Goal: Task Accomplishment & Management: Manage account settings

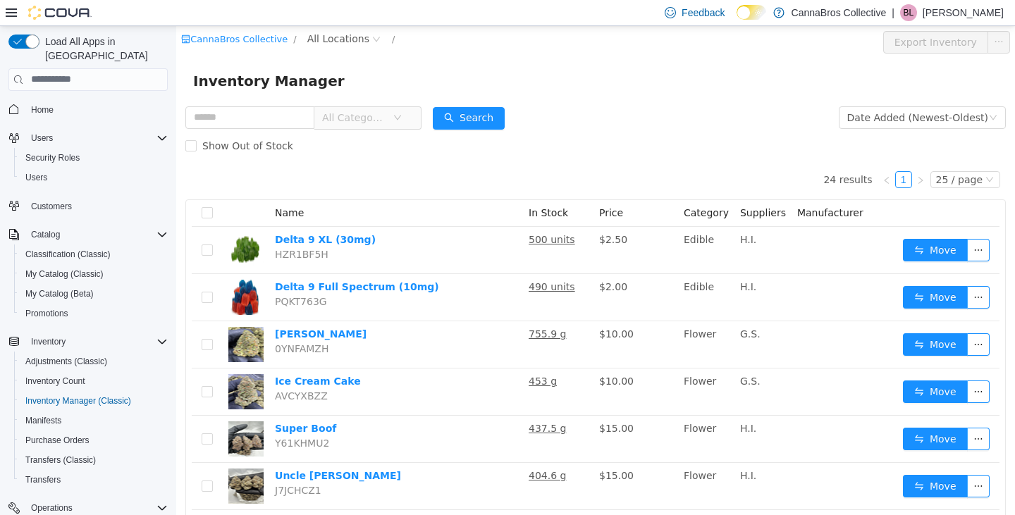
scroll to position [4, 0]
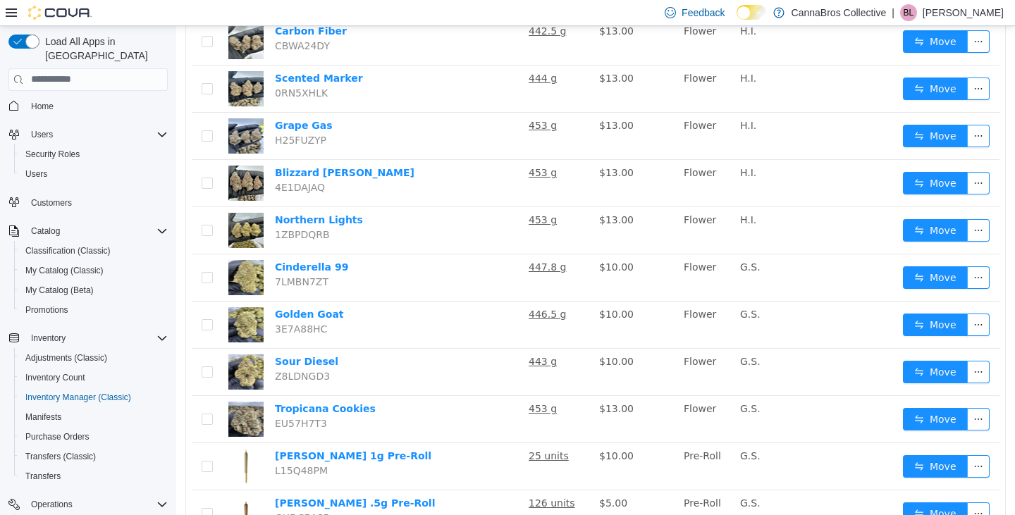
scroll to position [776, 0]
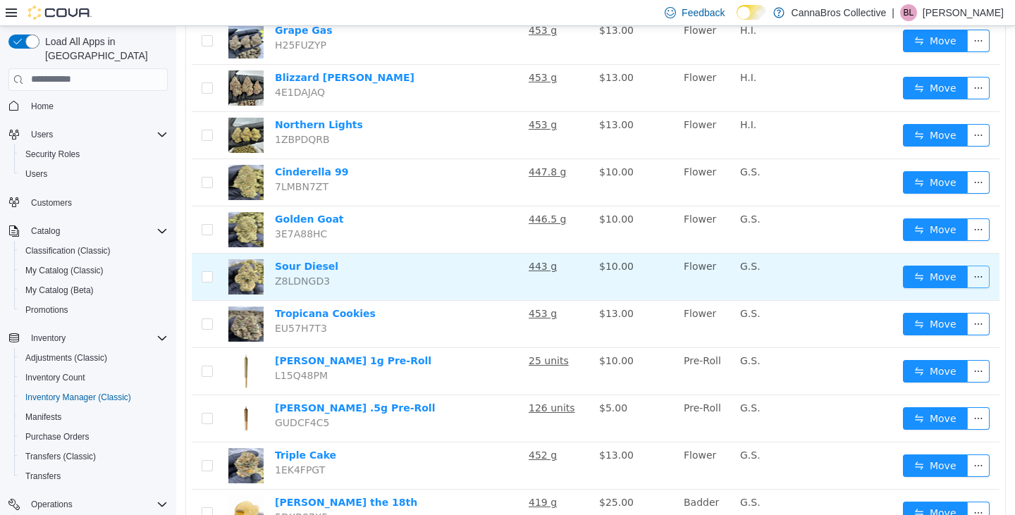
click at [967, 278] on button "button" at bounding box center [978, 276] width 23 height 23
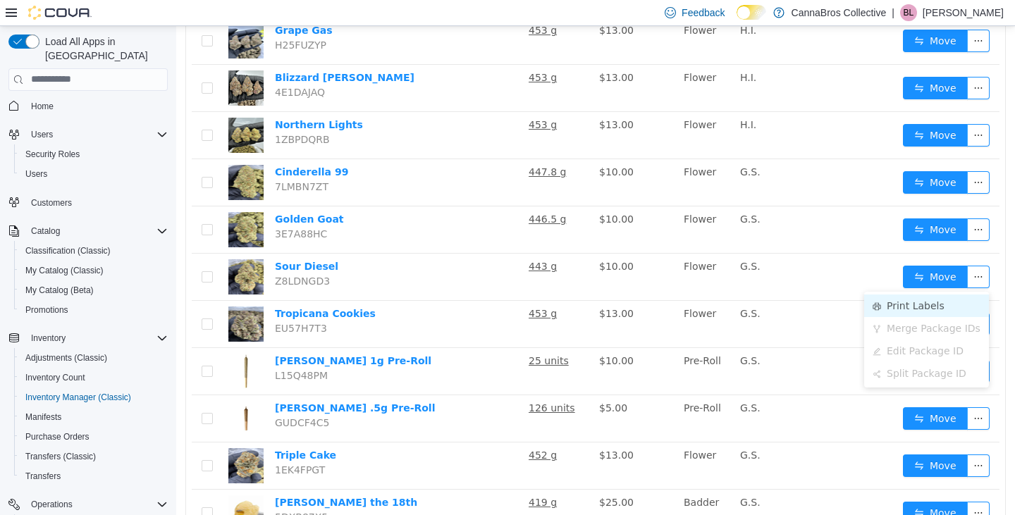
click at [921, 299] on li "Print Labels" at bounding box center [926, 305] width 125 height 23
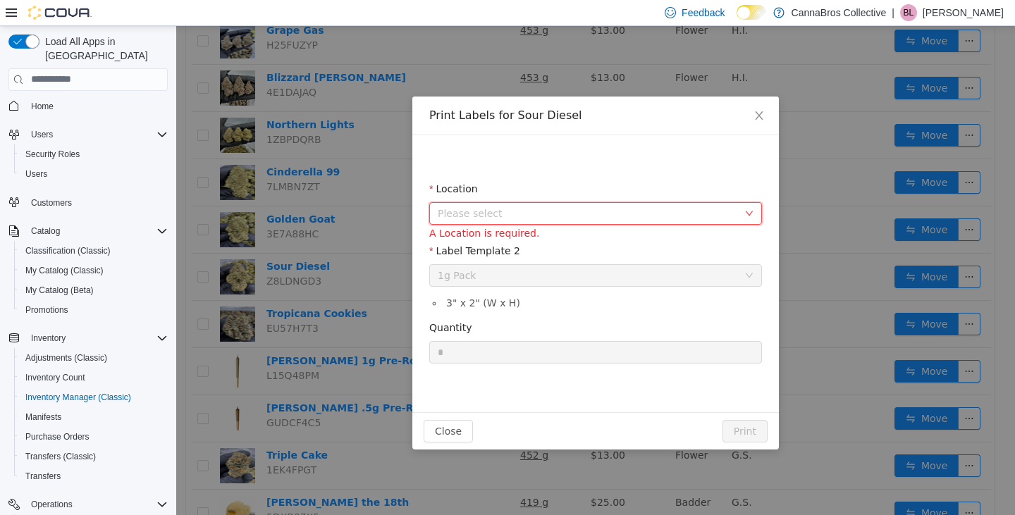
click at [611, 216] on span "Please select" at bounding box center [588, 213] width 300 height 14
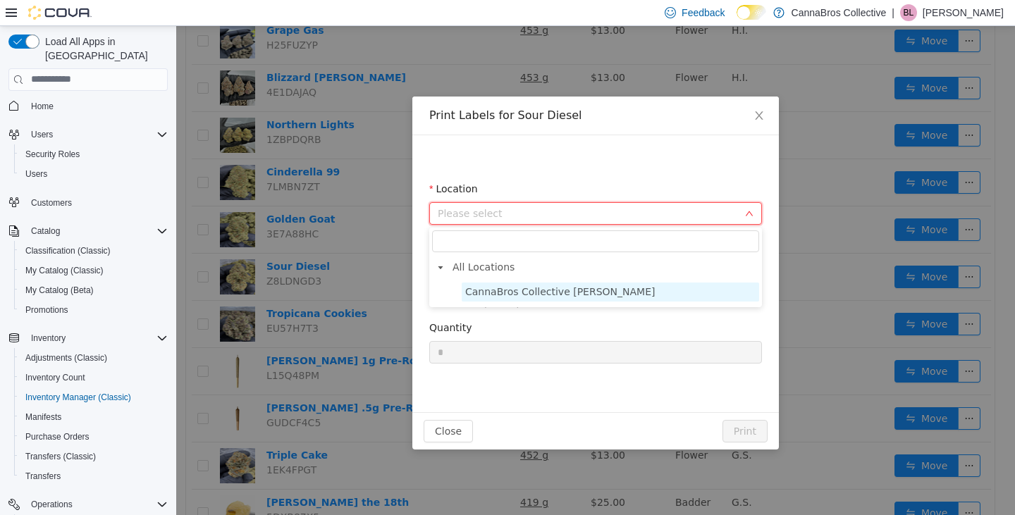
click at [514, 286] on span "CannaBros Collective Wilkes" at bounding box center [560, 290] width 190 height 11
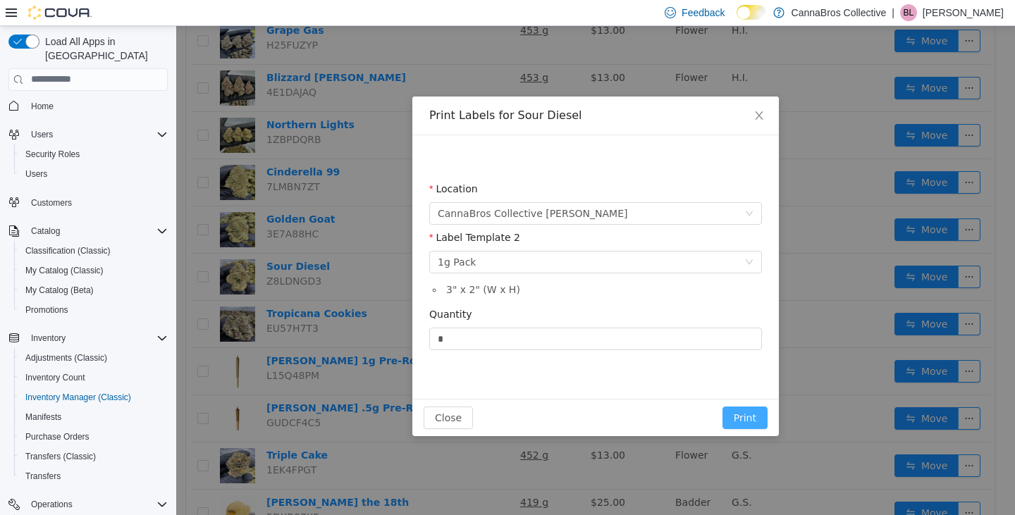
click at [744, 422] on button "Print" at bounding box center [744, 417] width 45 height 23
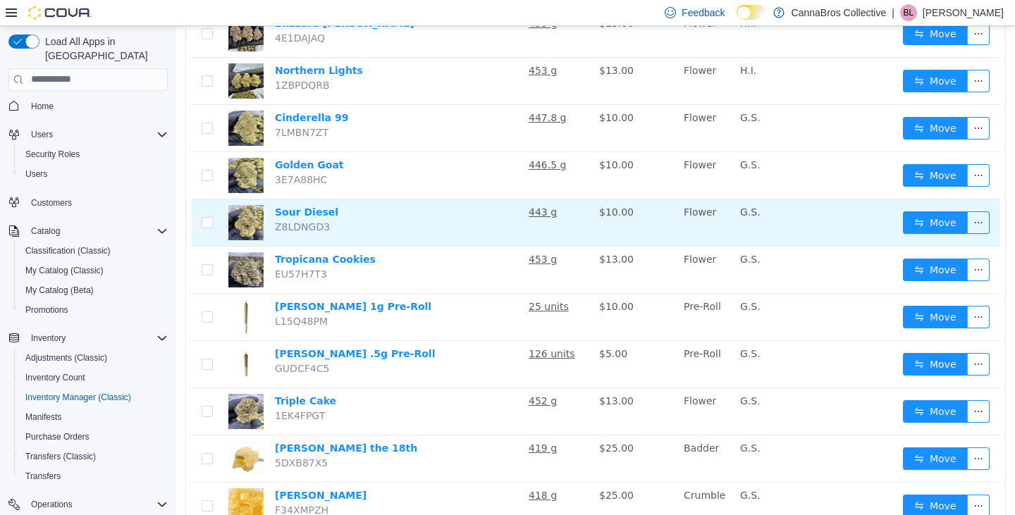
scroll to position [838, 0]
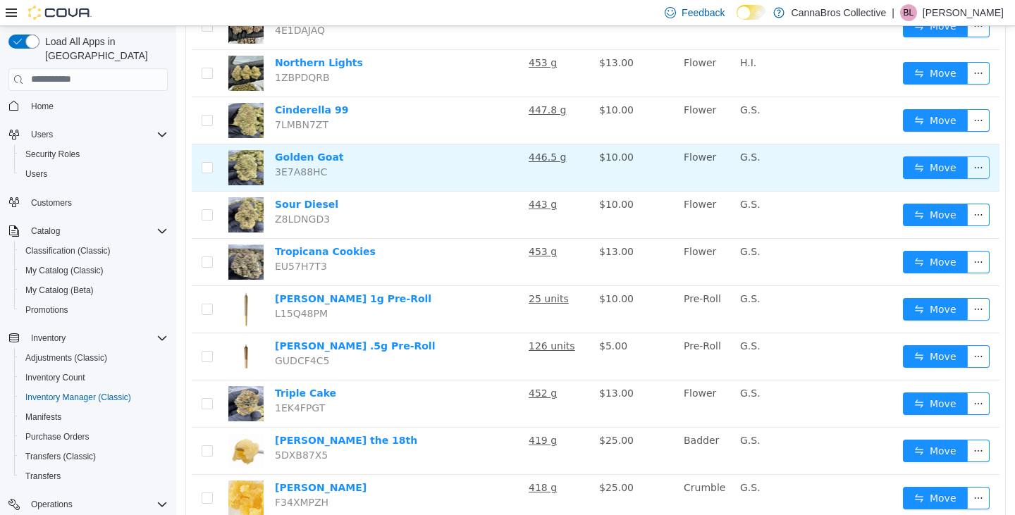
click at [967, 167] on button "button" at bounding box center [978, 167] width 23 height 23
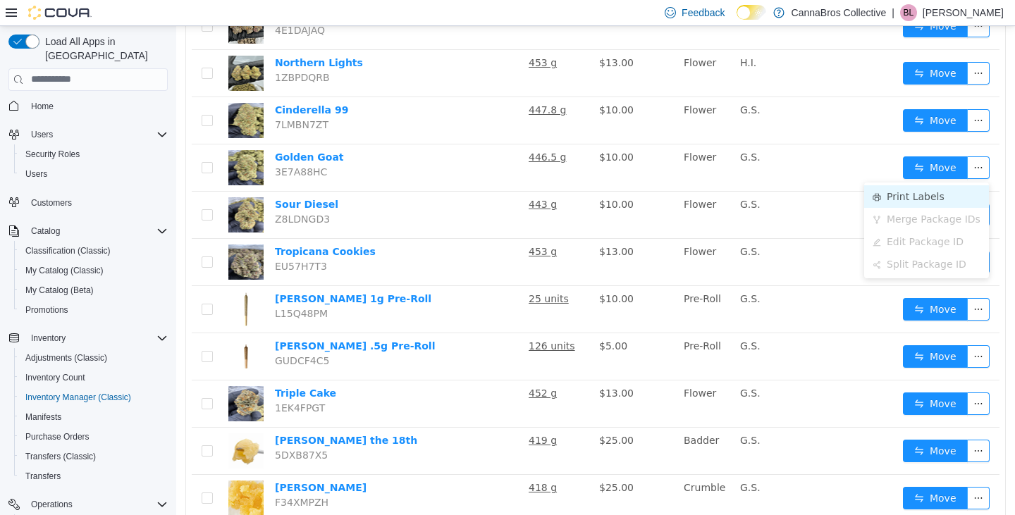
click at [909, 197] on li "Print Labels" at bounding box center [926, 196] width 125 height 23
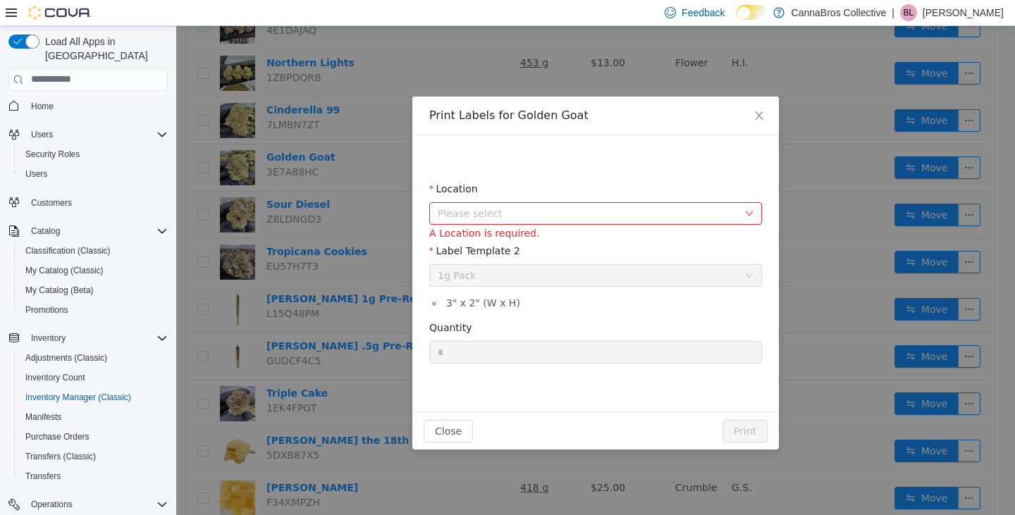
click at [671, 219] on span "Please select" at bounding box center [588, 213] width 300 height 14
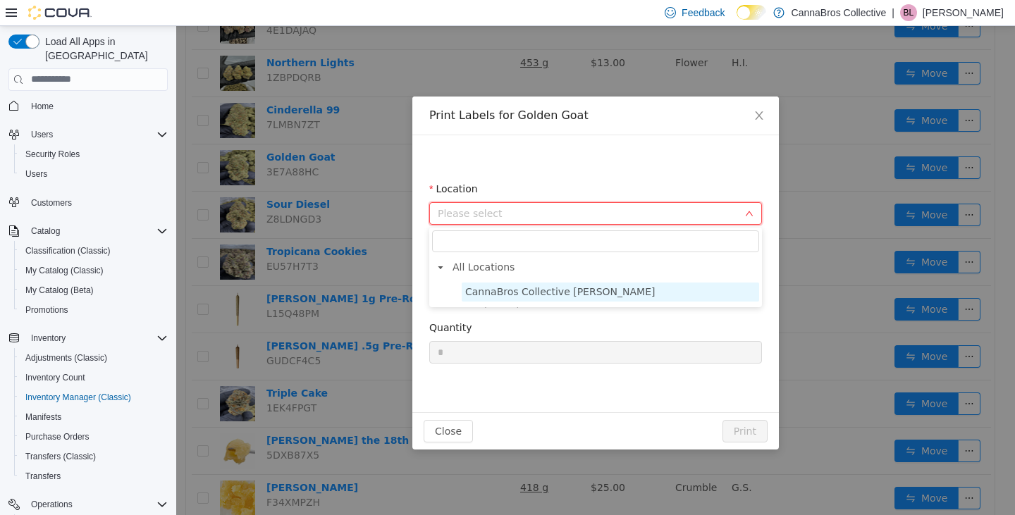
click at [545, 289] on span "CannaBros Collective Wilkes" at bounding box center [560, 290] width 190 height 11
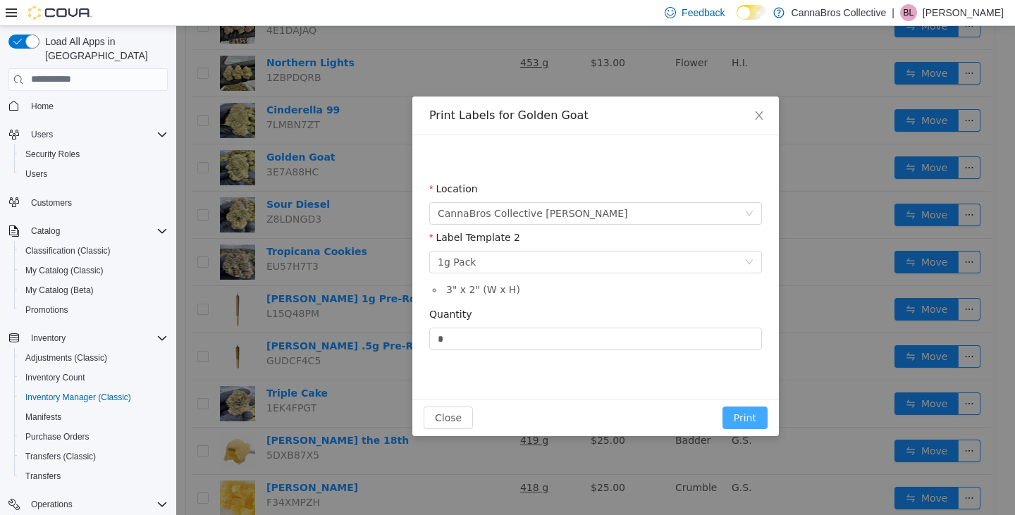
click at [750, 424] on button "Print" at bounding box center [744, 417] width 45 height 23
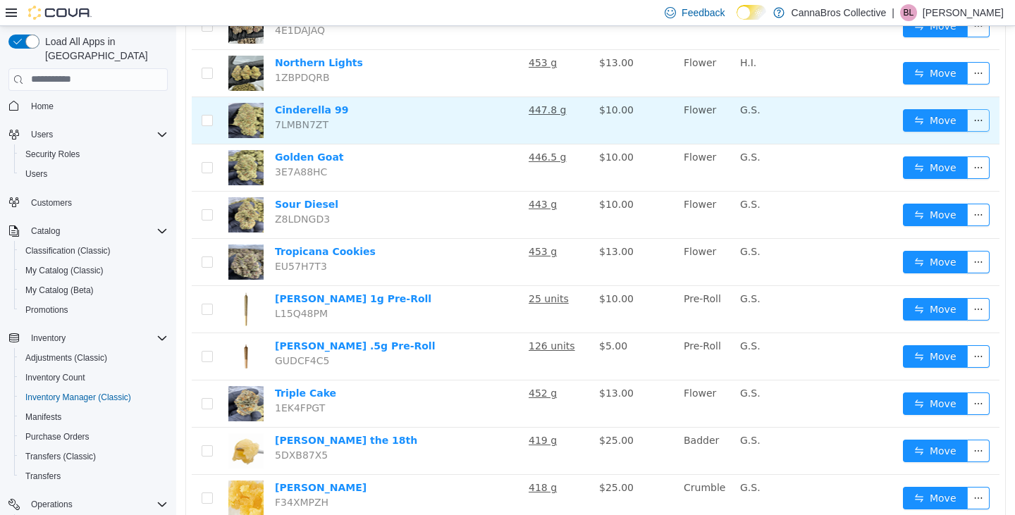
click at [974, 120] on button "button" at bounding box center [978, 120] width 23 height 23
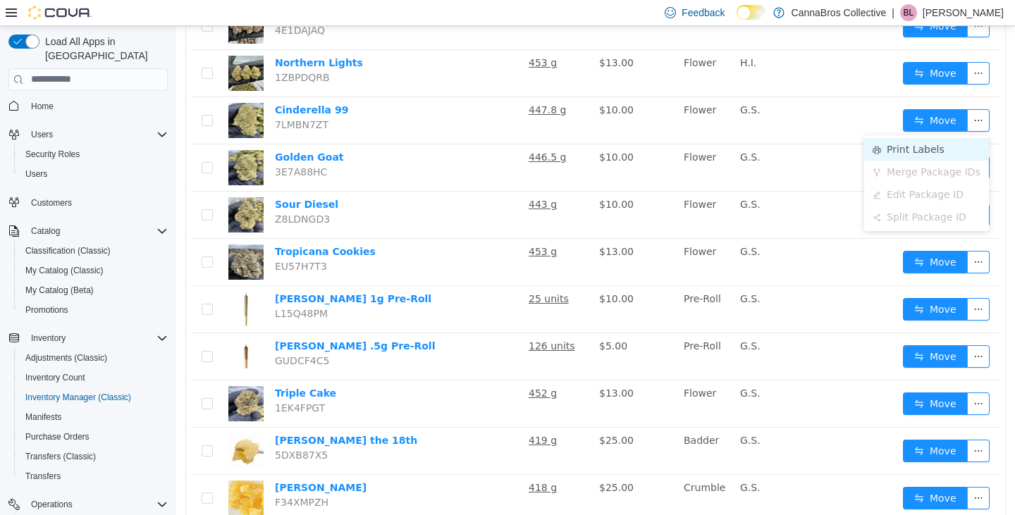
click at [910, 142] on li "Print Labels" at bounding box center [926, 148] width 125 height 23
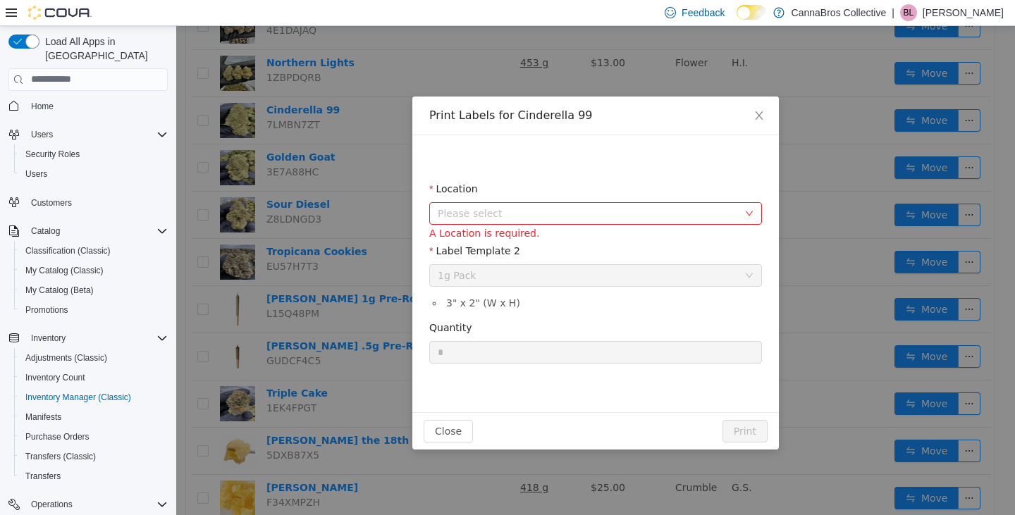
click at [572, 199] on div "Location" at bounding box center [595, 191] width 333 height 20
click at [572, 204] on span "Please select" at bounding box center [591, 212] width 307 height 21
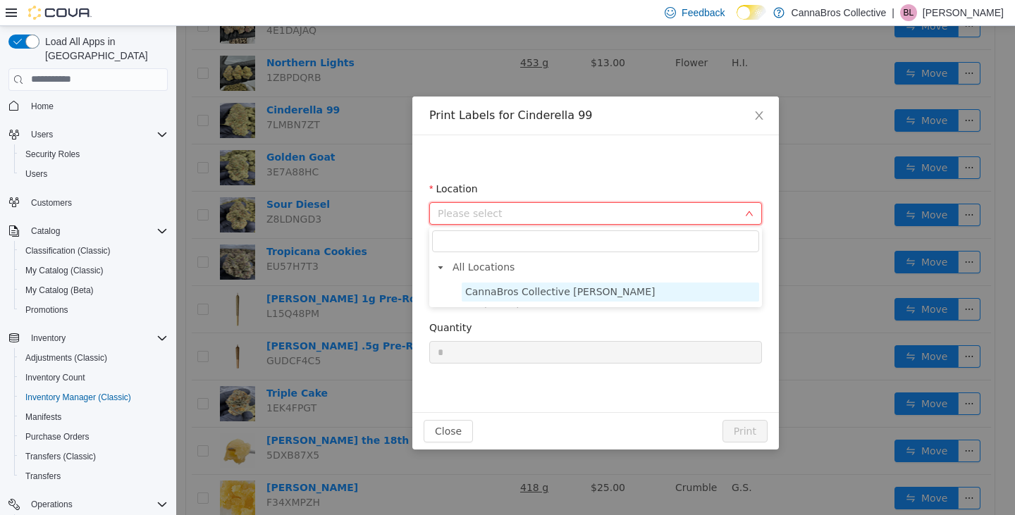
click at [495, 287] on span "CannaBros Collective Wilkes" at bounding box center [560, 290] width 190 height 11
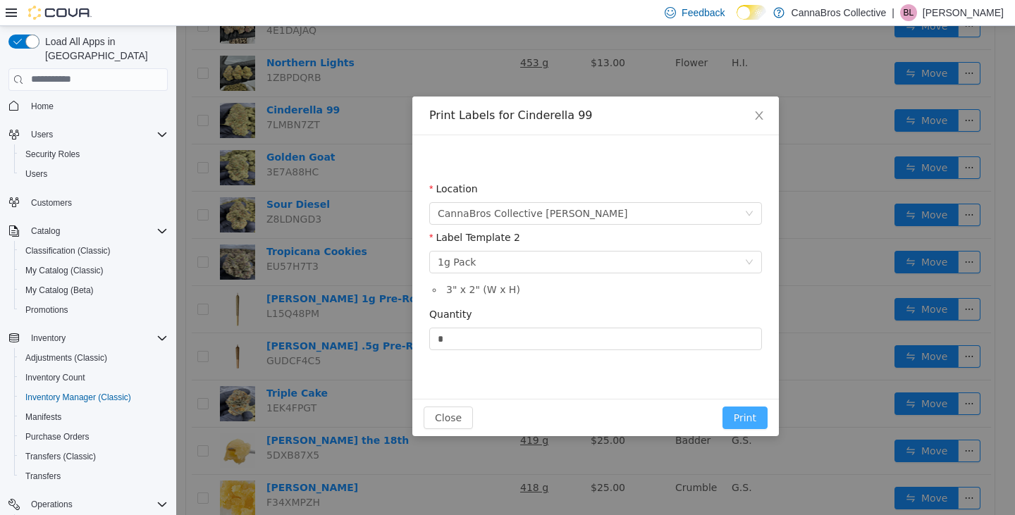
click at [748, 425] on button "Print" at bounding box center [744, 417] width 45 height 23
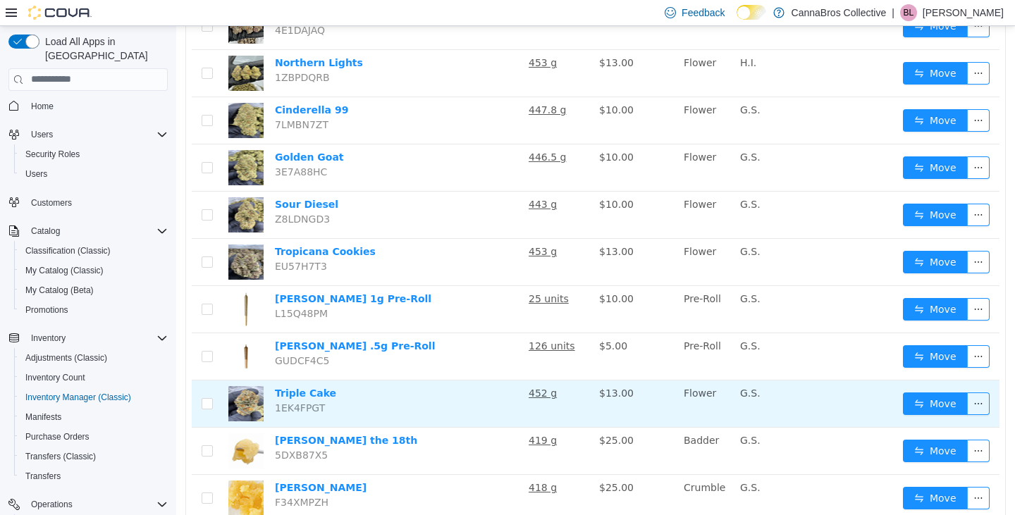
click at [676, 421] on td "$13.00" at bounding box center [635, 403] width 85 height 47
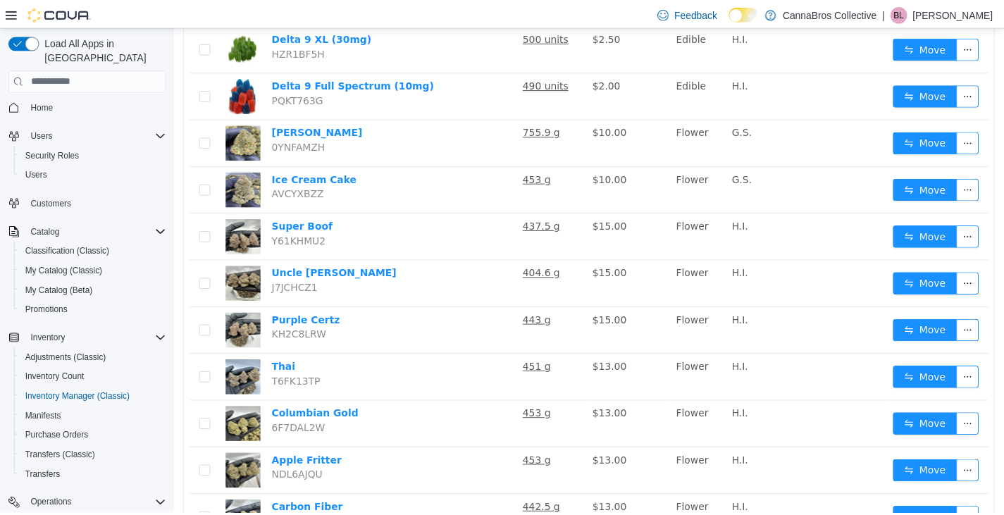
scroll to position [0, 0]
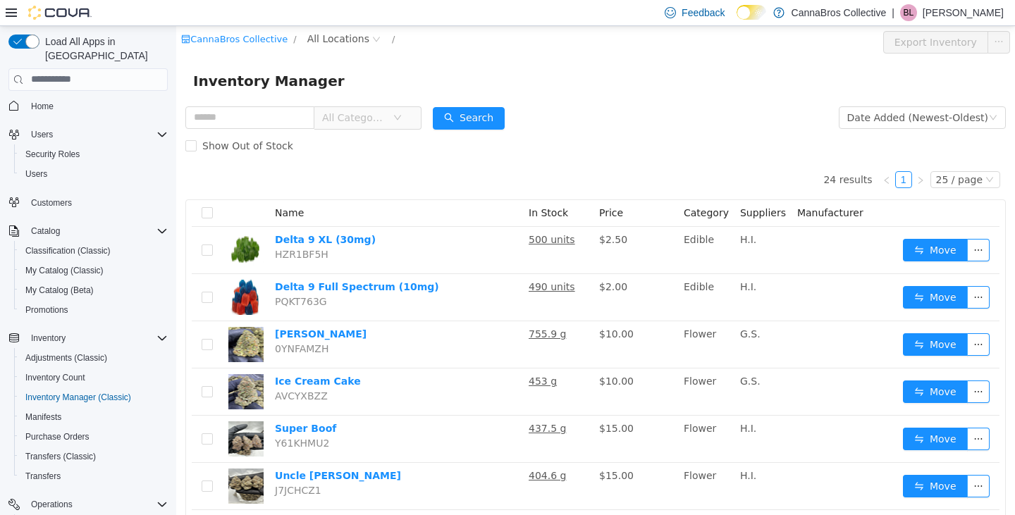
click at [699, 85] on div "Inventory Manager" at bounding box center [595, 80] width 805 height 23
click at [50, 101] on span "Home" at bounding box center [42, 106] width 23 height 11
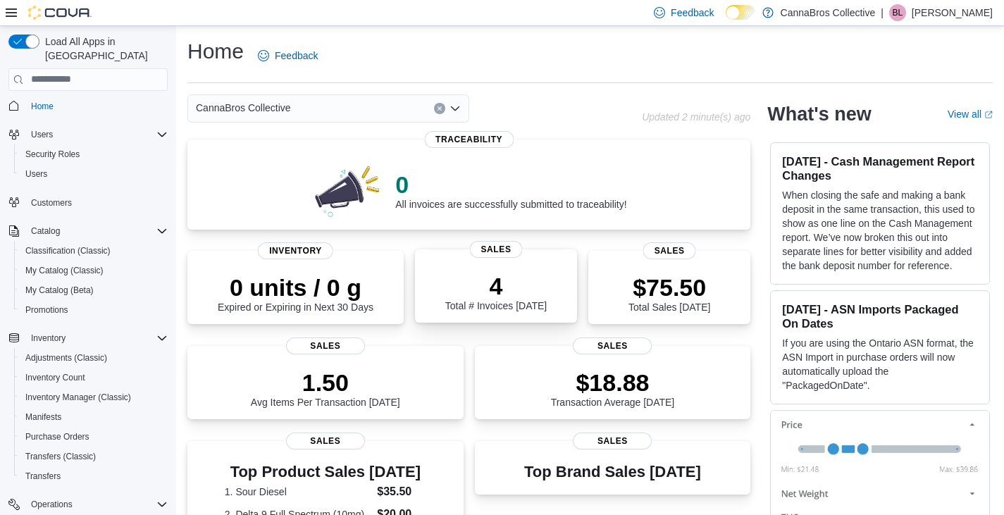
click at [474, 294] on p "4" at bounding box center [495, 286] width 101 height 28
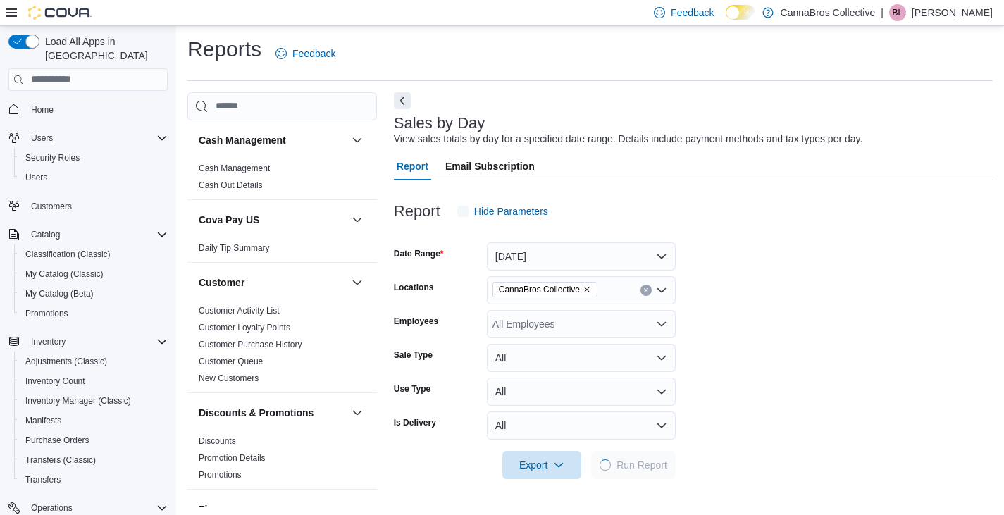
scroll to position [5, 0]
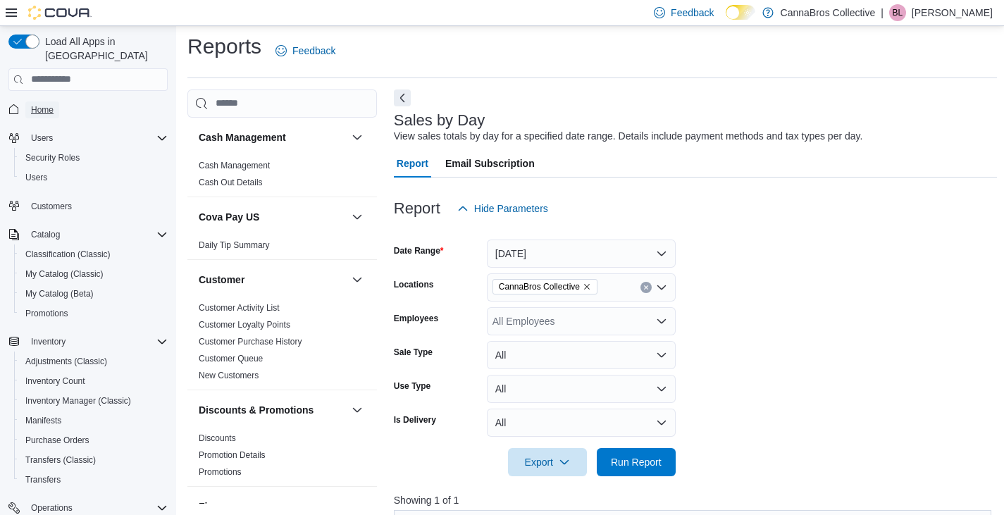
click at [46, 101] on span "Home" at bounding box center [42, 109] width 23 height 17
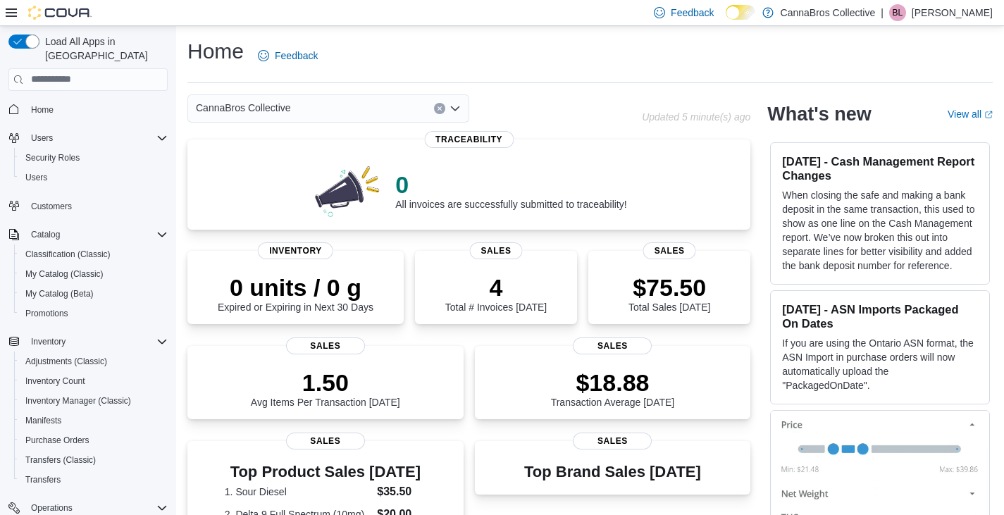
click at [521, 115] on div "CannaBros Collective" at bounding box center [414, 108] width 454 height 28
click at [68, 308] on span "Promotions" at bounding box center [46, 313] width 43 height 11
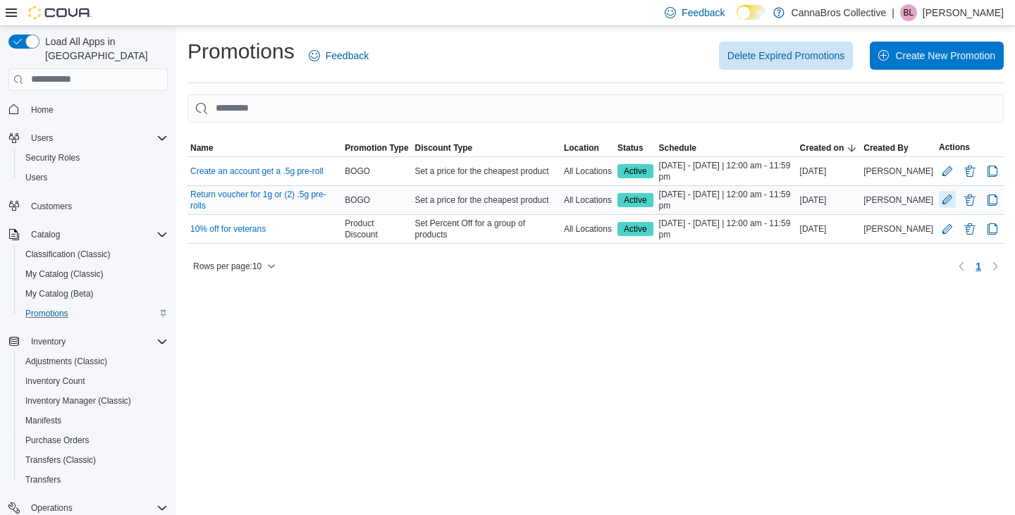
click at [945, 202] on button "Edit Promotion" at bounding box center [947, 199] width 17 height 17
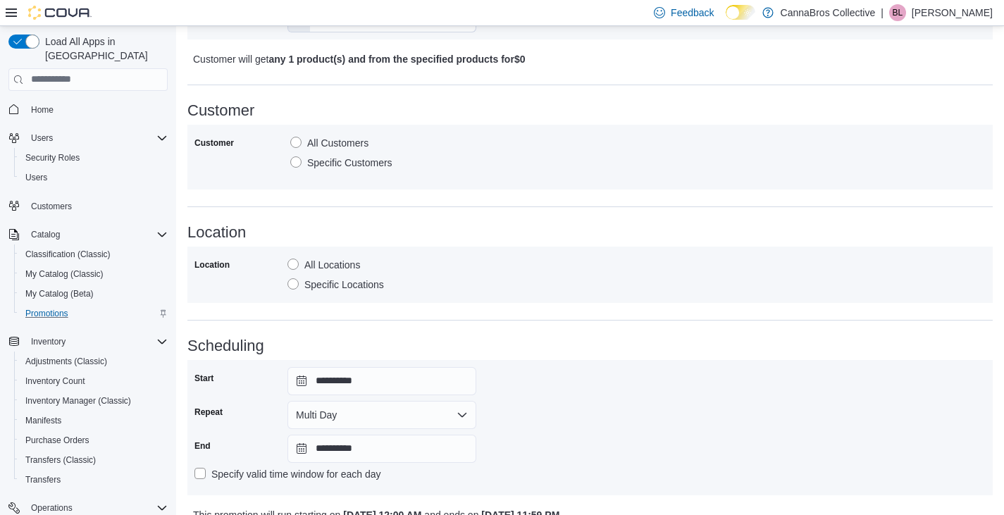
scroll to position [965, 0]
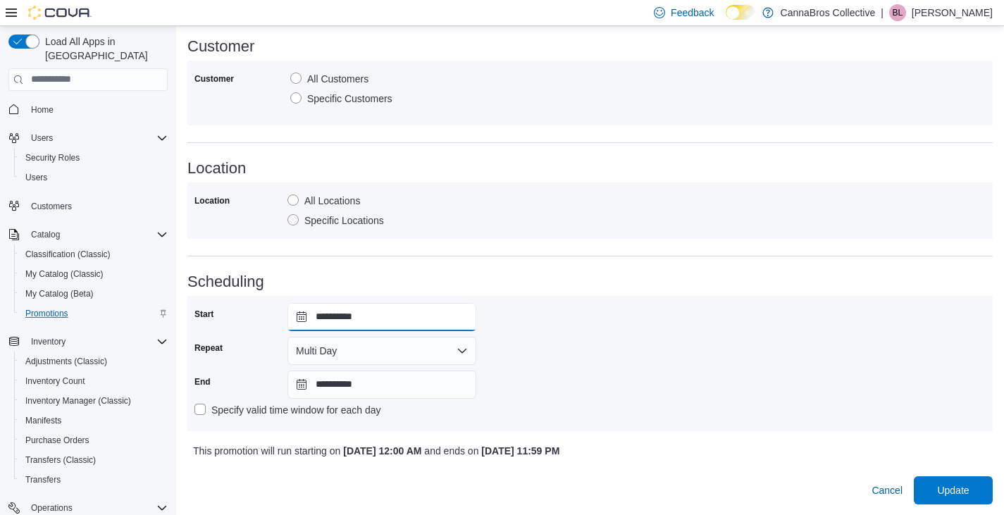
click at [421, 318] on input "**********" at bounding box center [381, 317] width 189 height 28
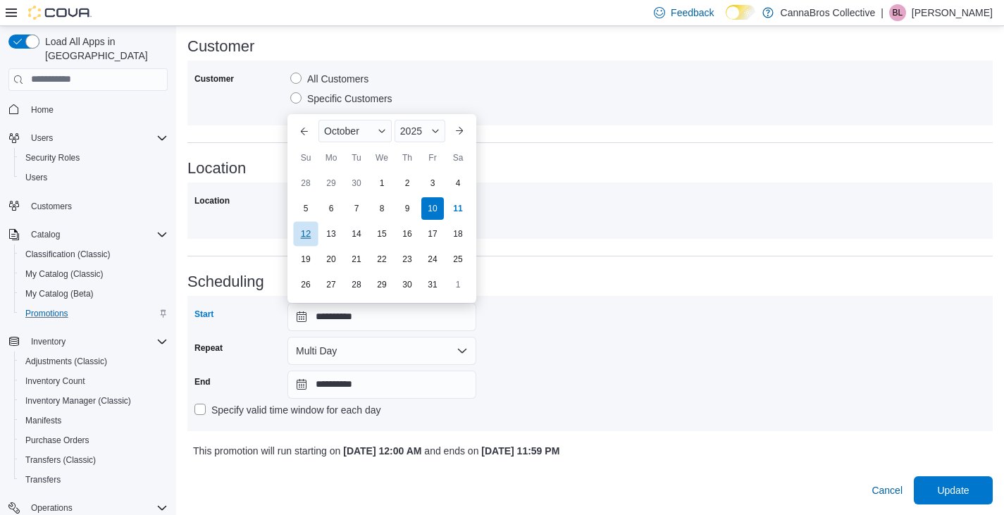
click at [299, 235] on div "12" at bounding box center [305, 233] width 25 height 25
type input "**********"
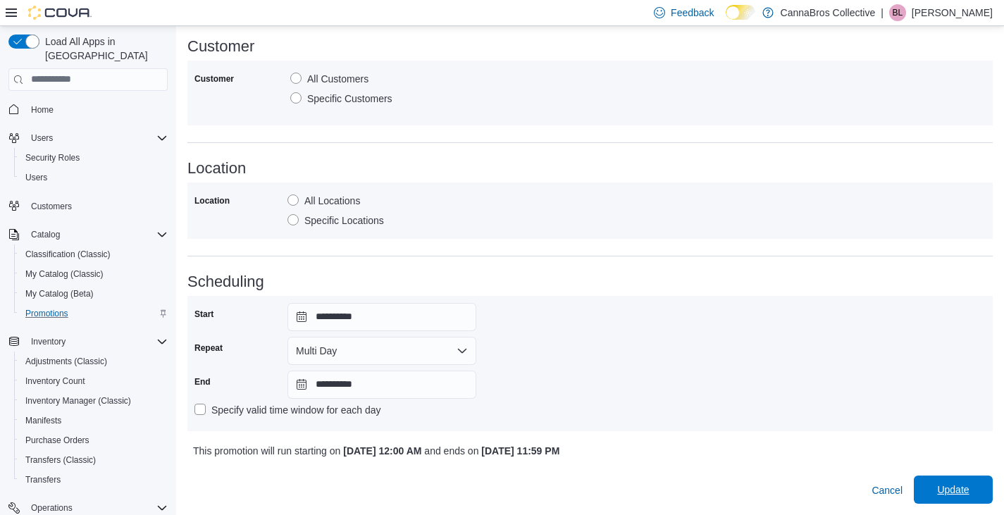
click at [984, 486] on span "Update" at bounding box center [953, 490] width 62 height 28
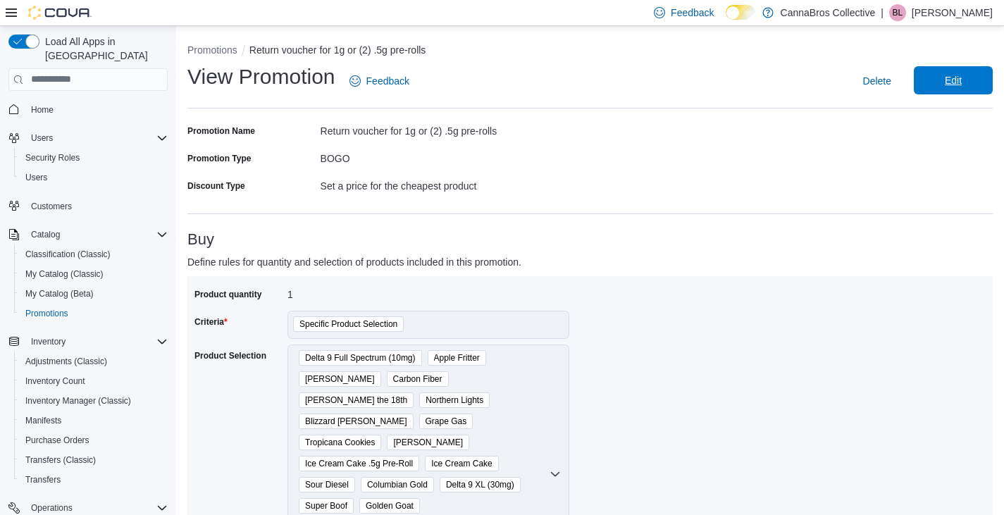
click at [954, 85] on span "Edit" at bounding box center [953, 80] width 62 height 28
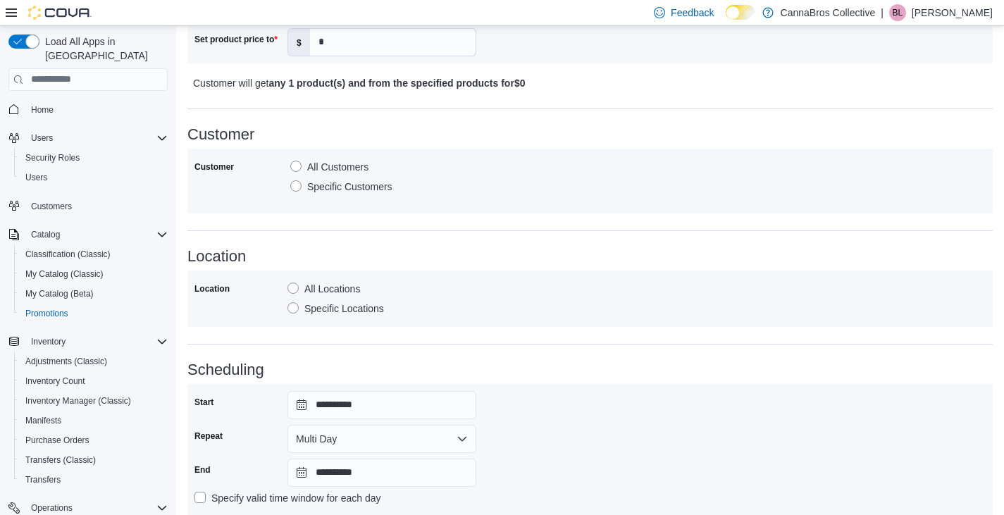
scroll to position [965, 0]
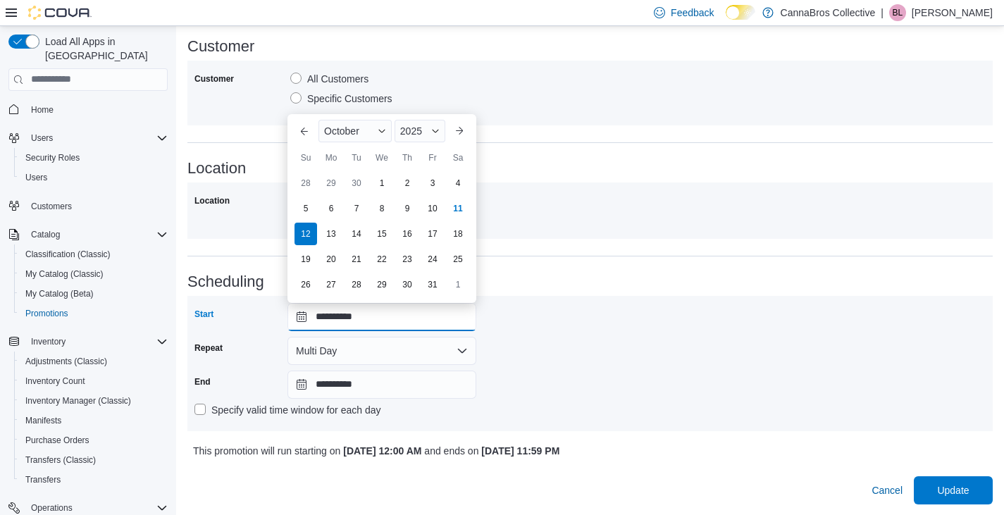
click at [412, 316] on input "**********" at bounding box center [381, 317] width 189 height 28
click at [450, 212] on div "11" at bounding box center [457, 208] width 25 height 25
type input "**********"
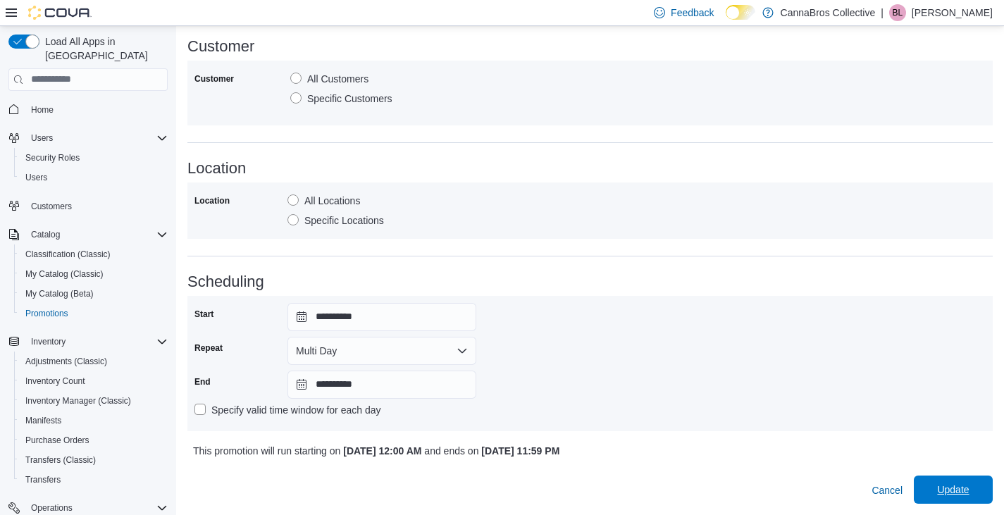
click at [949, 492] on span "Update" at bounding box center [953, 490] width 32 height 14
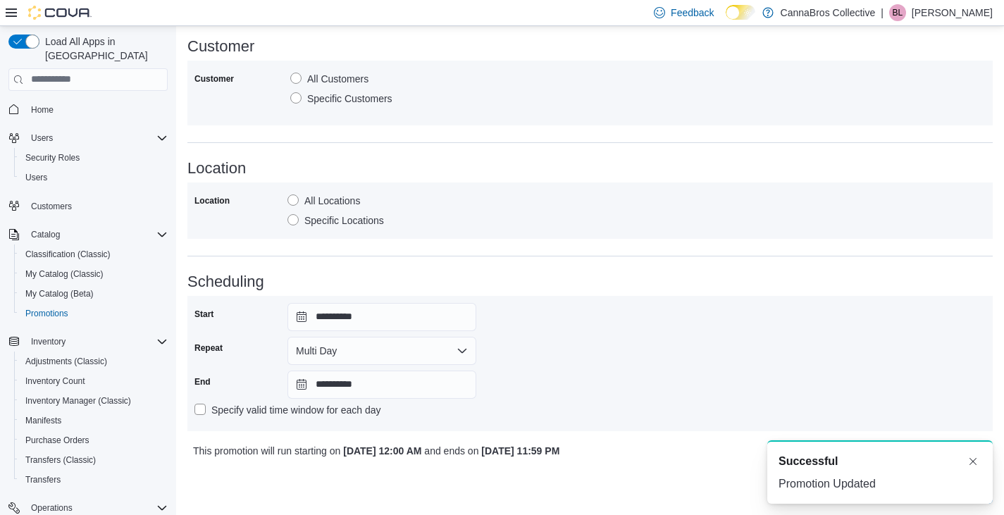
scroll to position [0, 0]
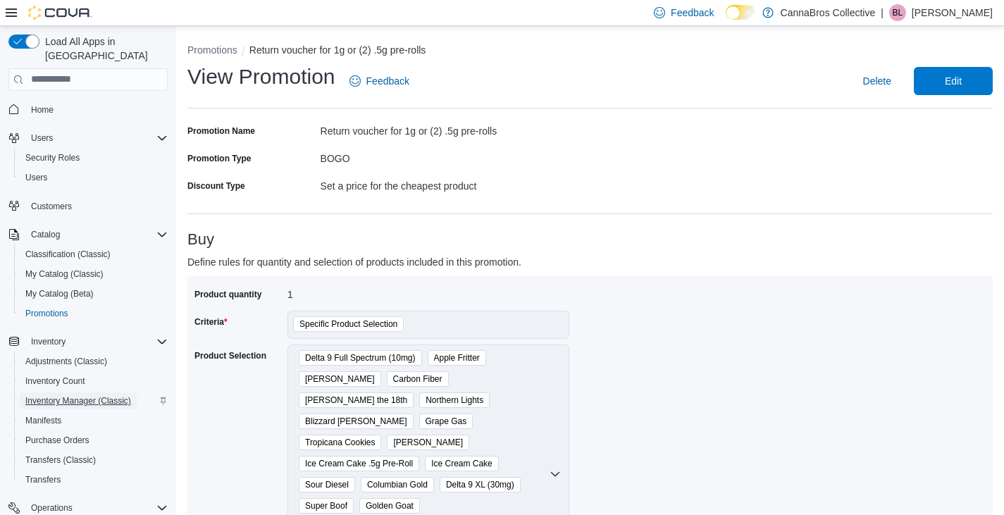
click at [78, 392] on span "Inventory Manager (Classic)" at bounding box center [78, 400] width 106 height 17
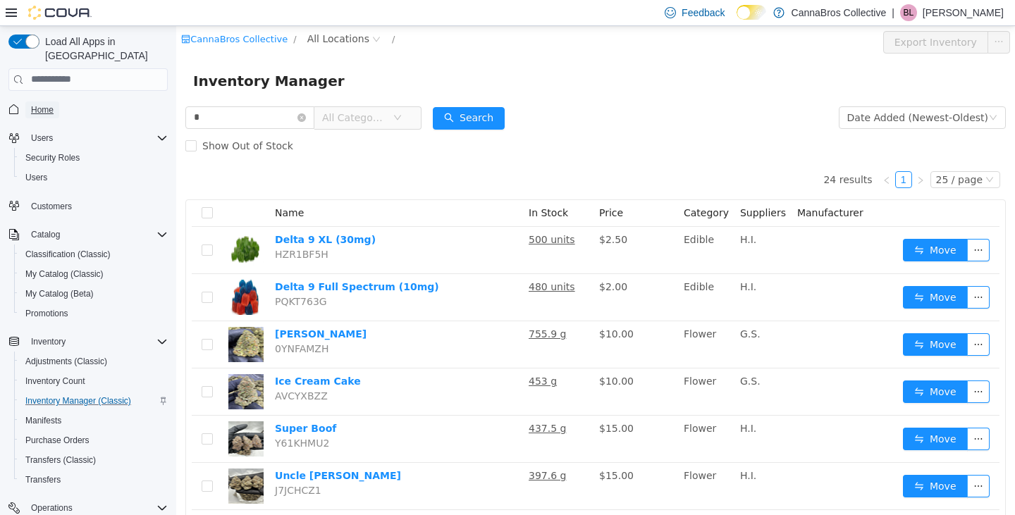
click at [42, 104] on span "Home" at bounding box center [42, 109] width 23 height 11
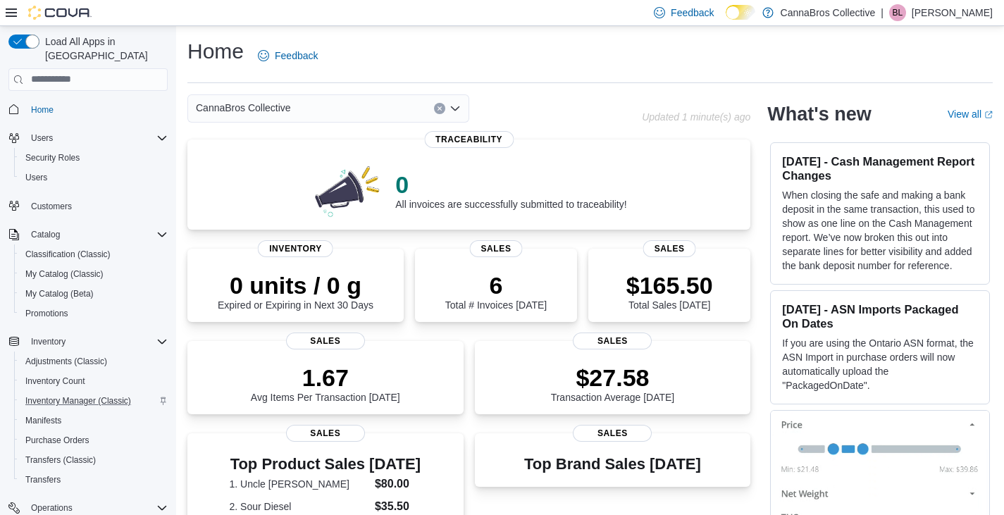
click at [593, 75] on div "Home Feedback" at bounding box center [589, 60] width 805 height 46
click at [590, 112] on div "CannaBros Collective" at bounding box center [414, 108] width 454 height 28
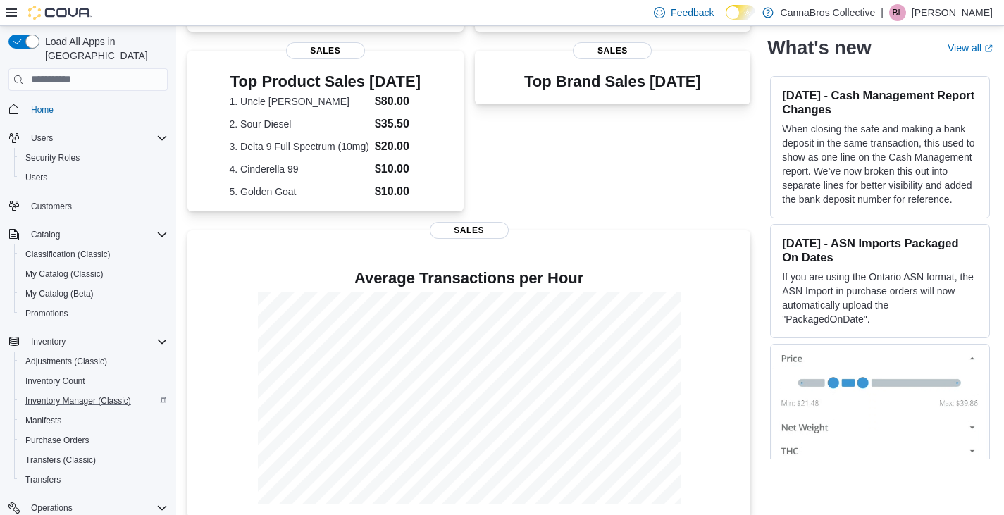
scroll to position [396, 0]
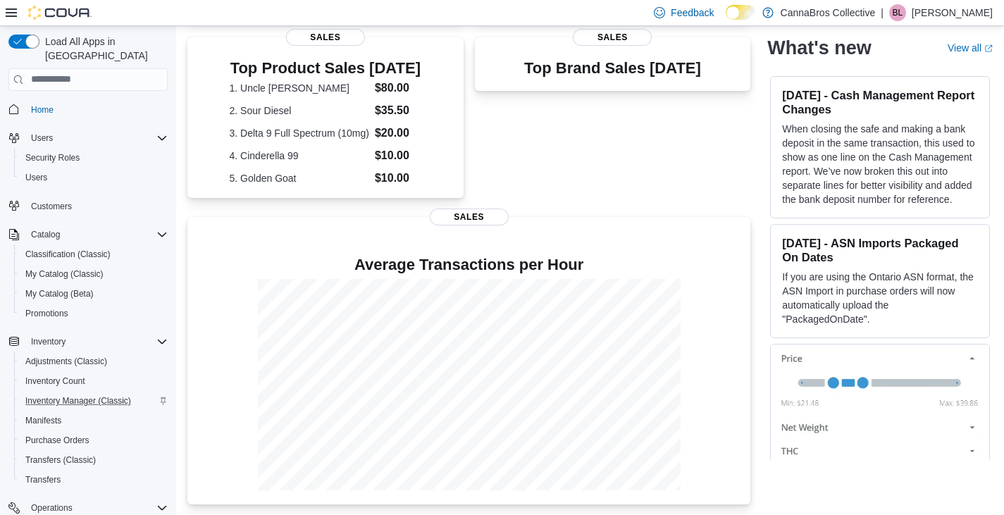
click at [524, 167] on div "Top Brand Sales Today Sales" at bounding box center [613, 118] width 276 height 163
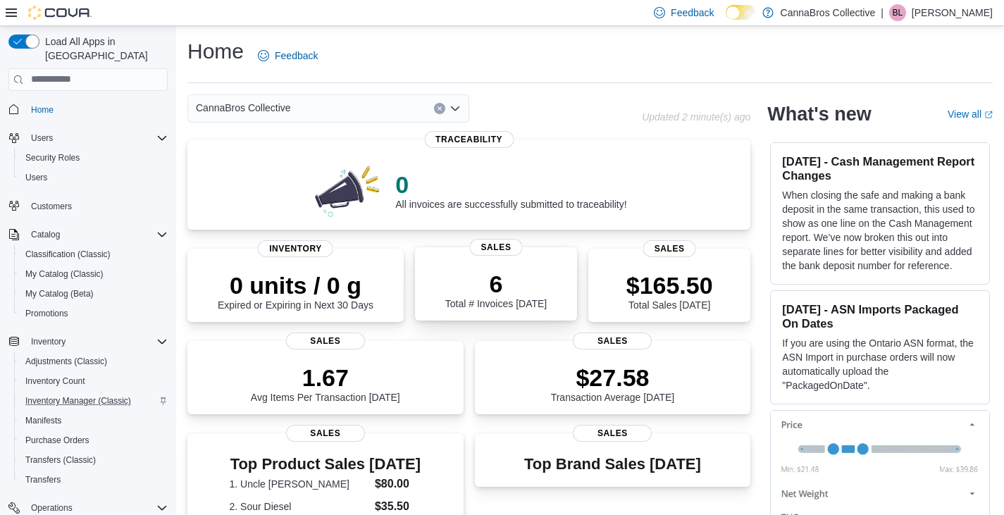
click at [508, 293] on p "6" at bounding box center [495, 284] width 101 height 28
click at [365, 32] on div "Home Feedback CannaBros Collective Updated 4 minute(s) ago 0 All invoices are s…" at bounding box center [590, 469] width 828 height 886
